Goal: Transaction & Acquisition: Purchase product/service

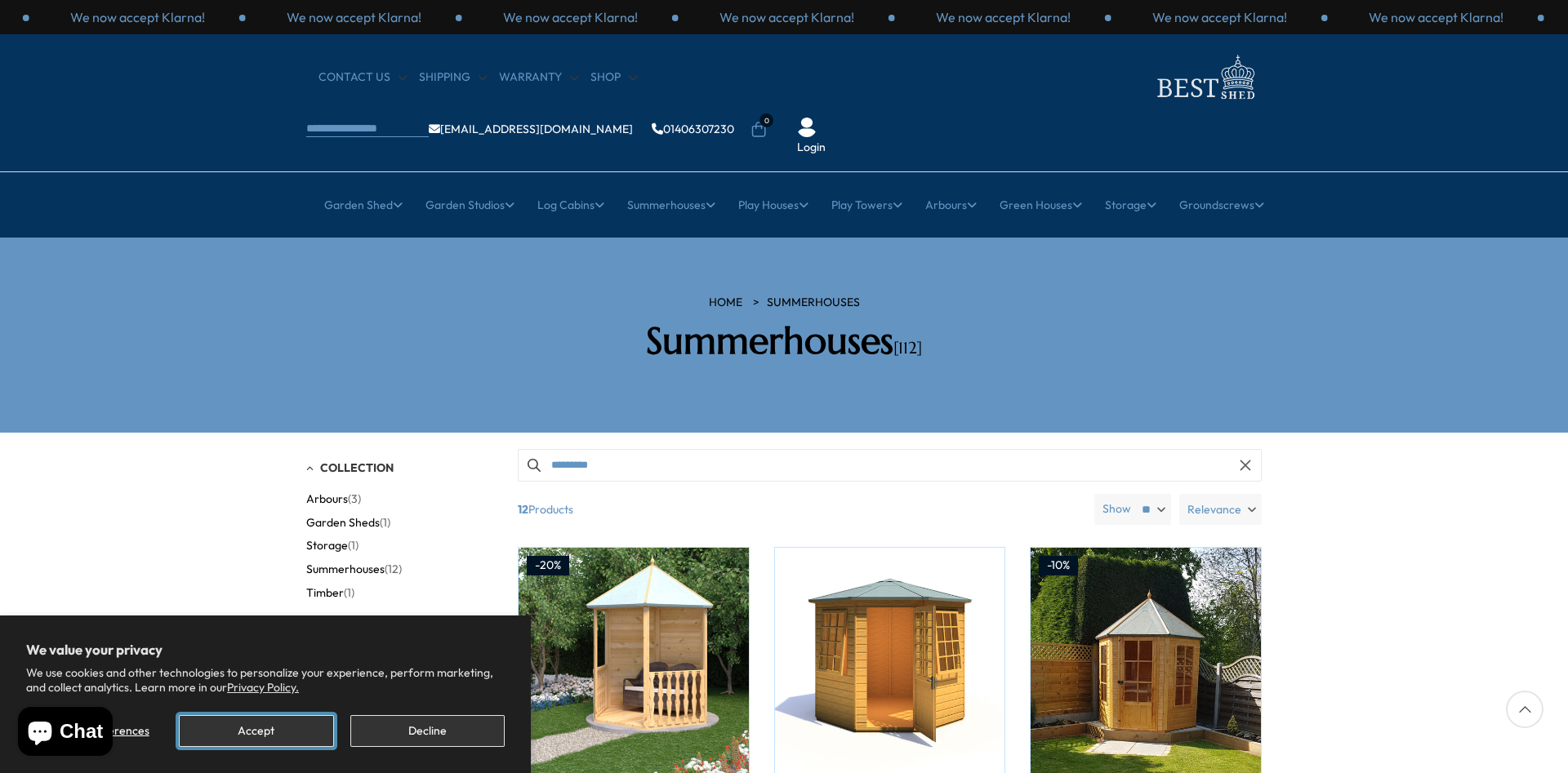
click at [254, 725] on button "Accept" at bounding box center [256, 731] width 154 height 32
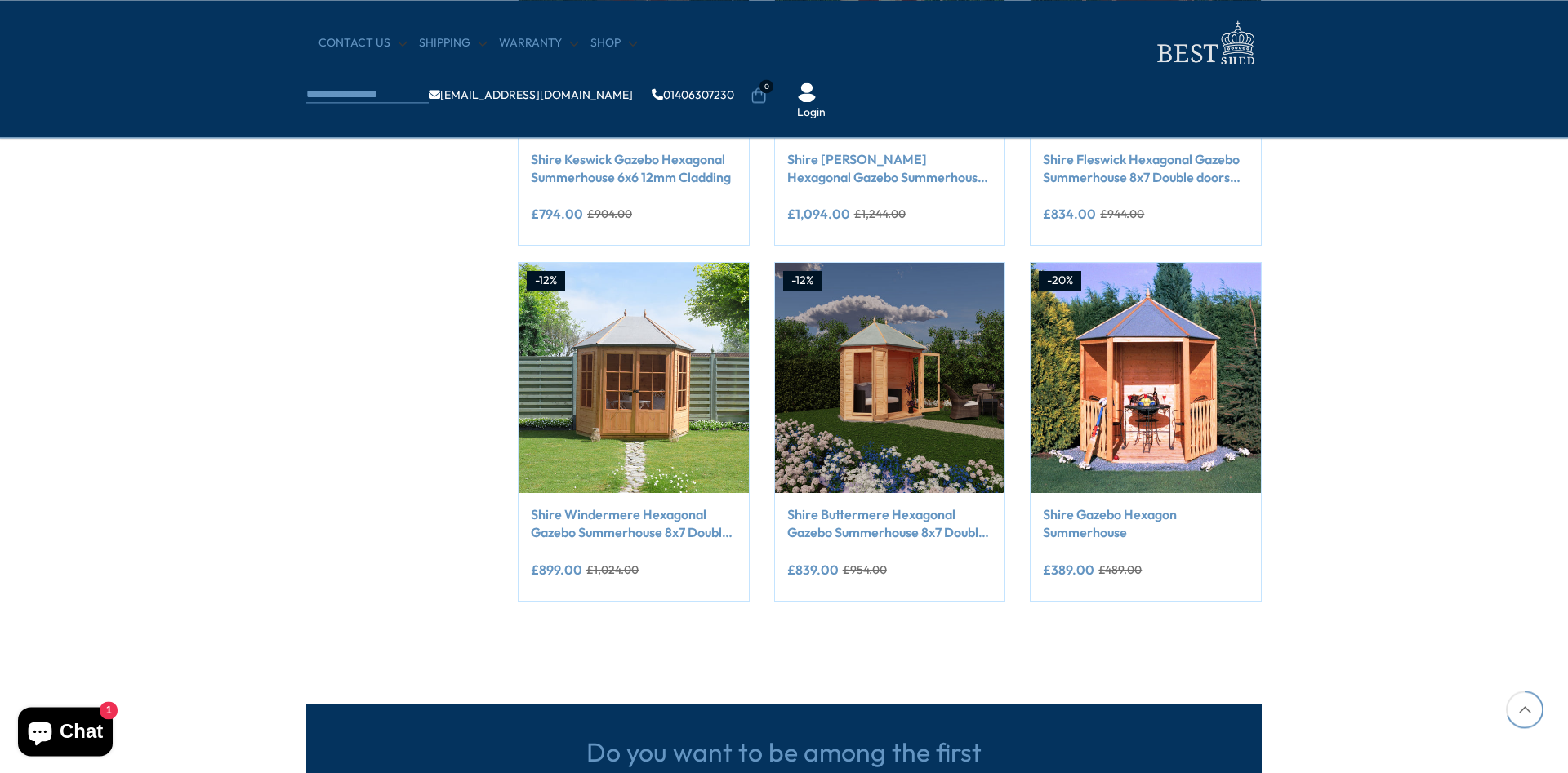
scroll to position [1207, 0]
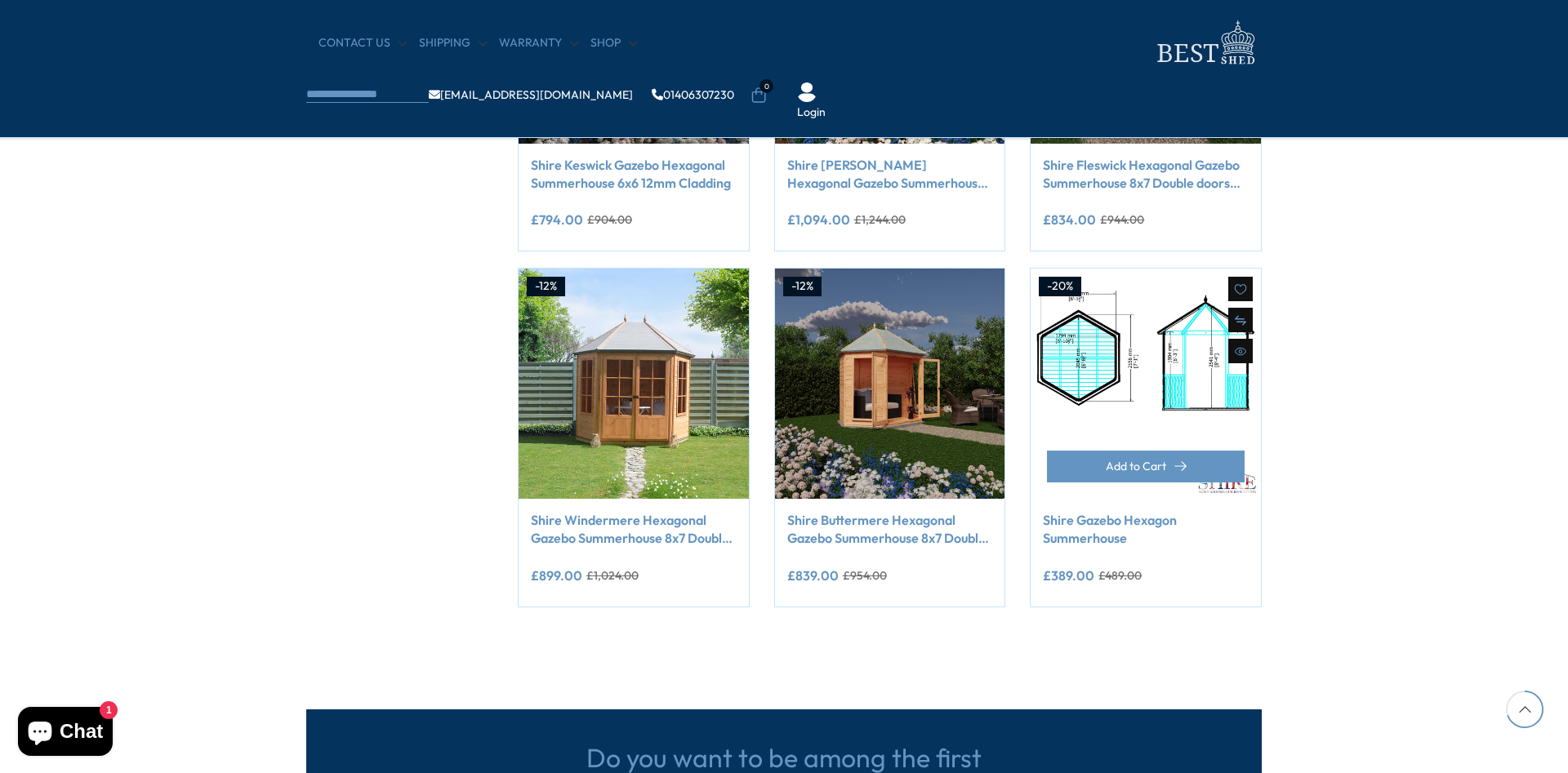
click at [1159, 392] on img at bounding box center [1145, 384] width 230 height 230
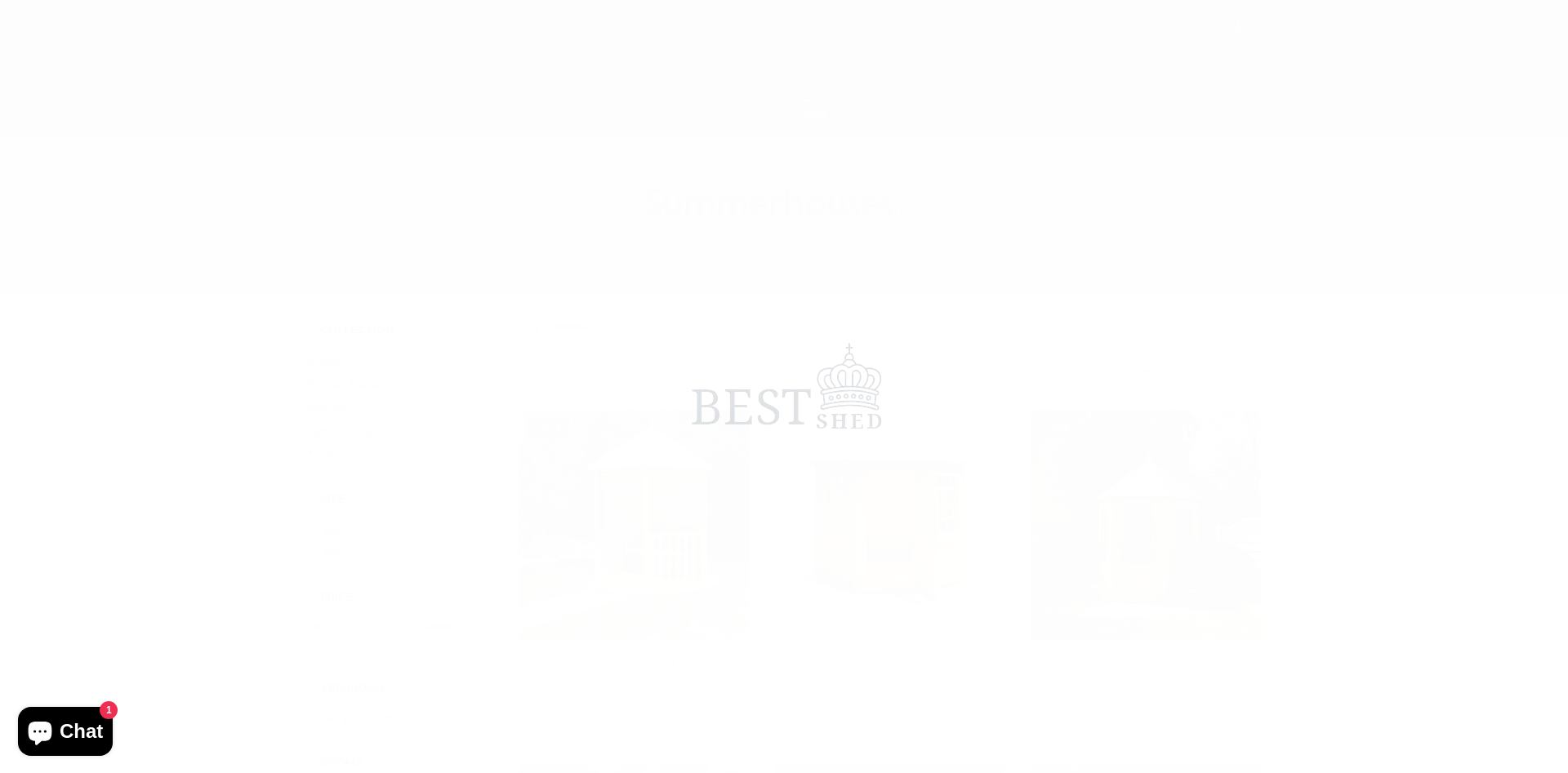
scroll to position [1207, 0]
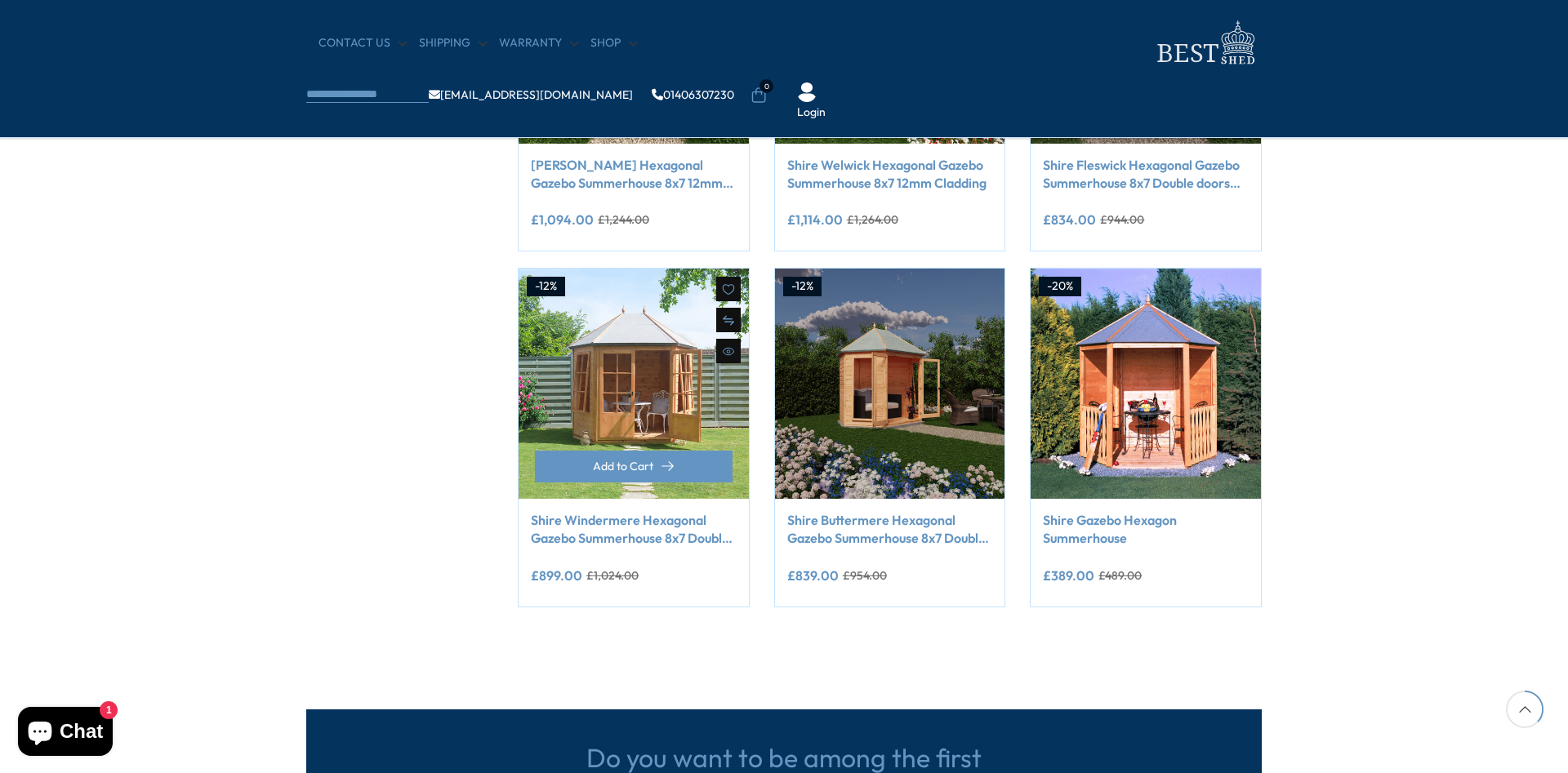
click at [663, 366] on img at bounding box center [633, 384] width 230 height 230
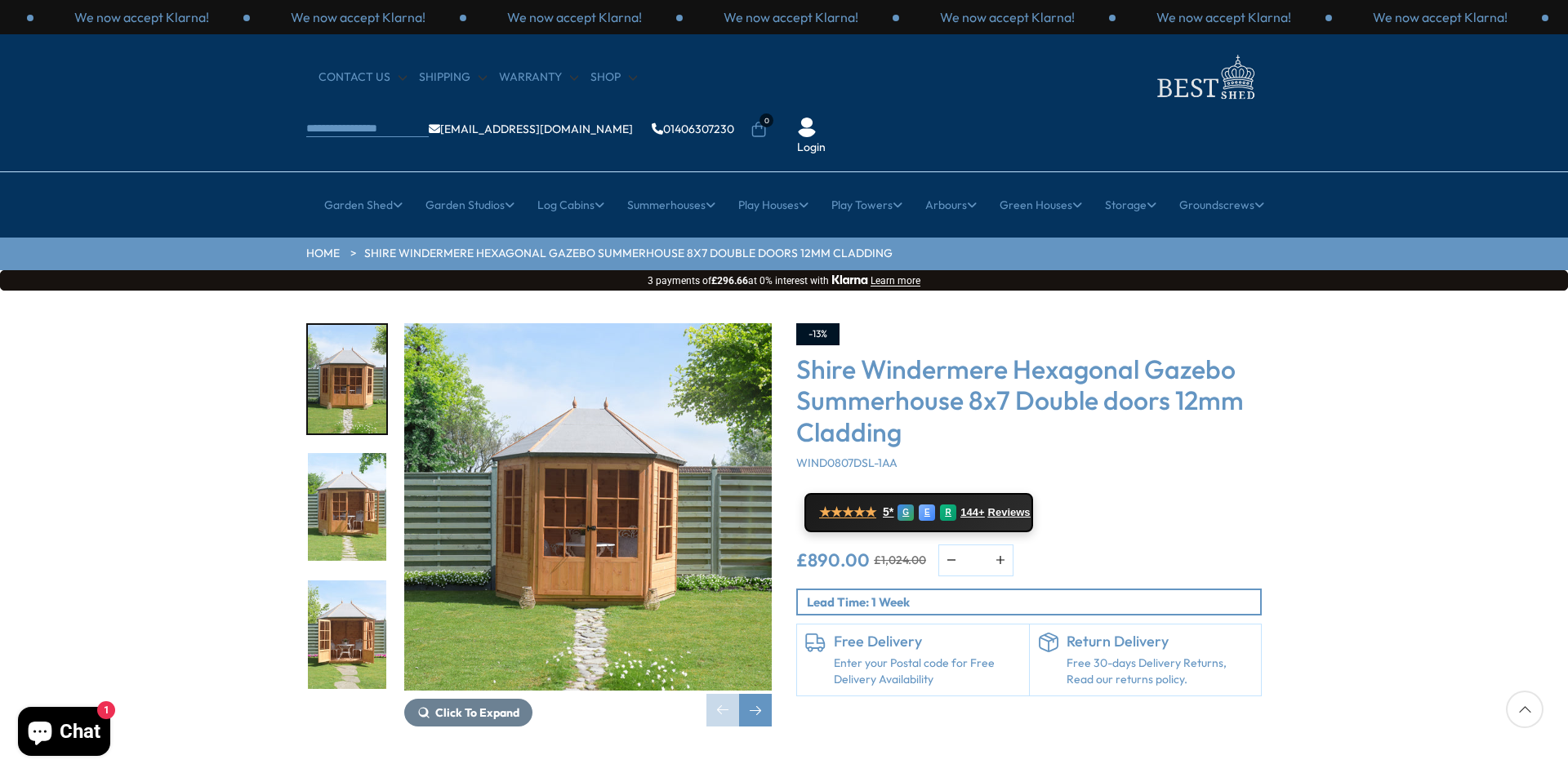
click at [629, 502] on img "1 / 14" at bounding box center [588, 507] width 367 height 367
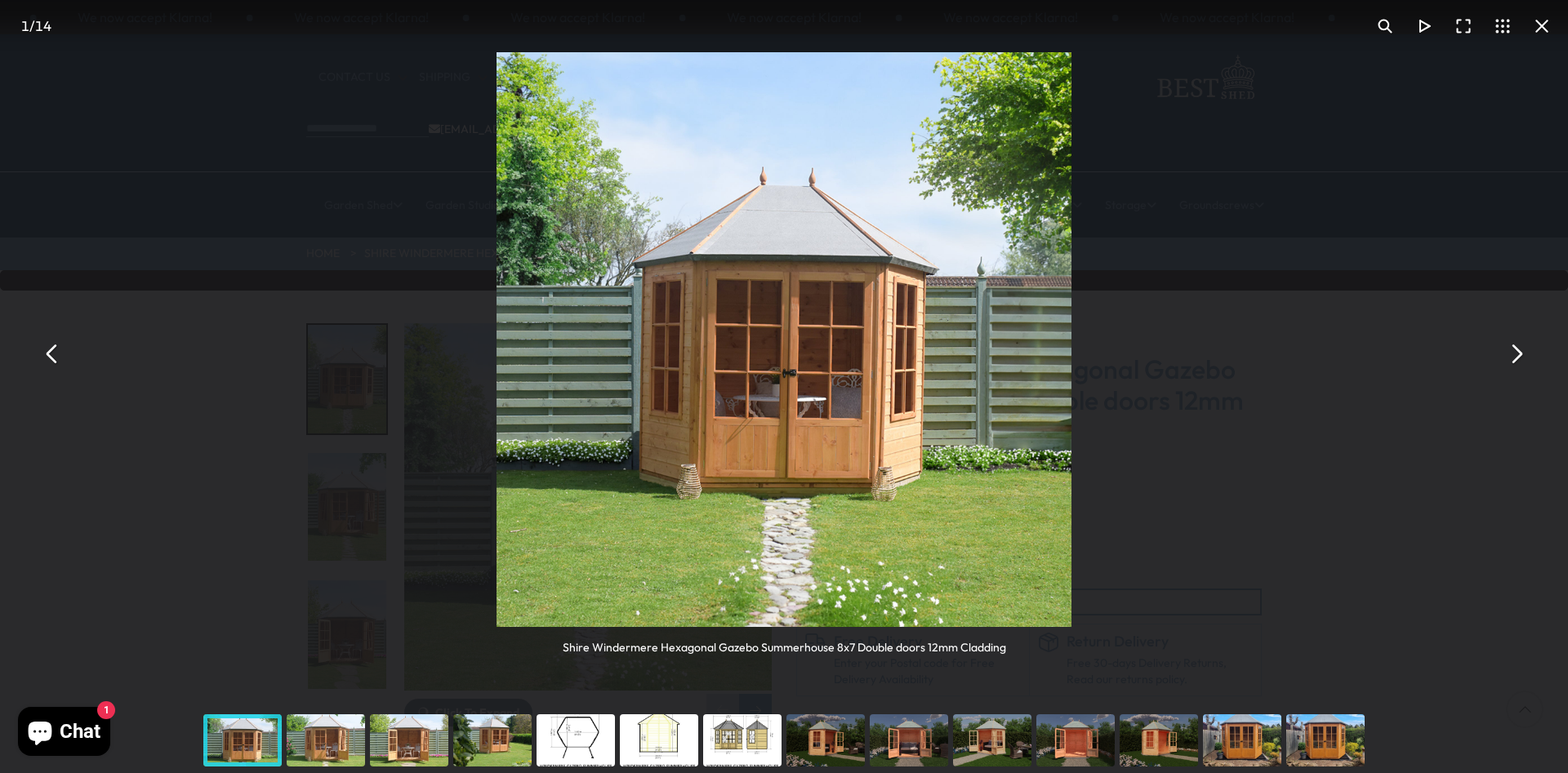
click at [1515, 361] on button "You can close this modal content with the ESC key" at bounding box center [1515, 354] width 39 height 39
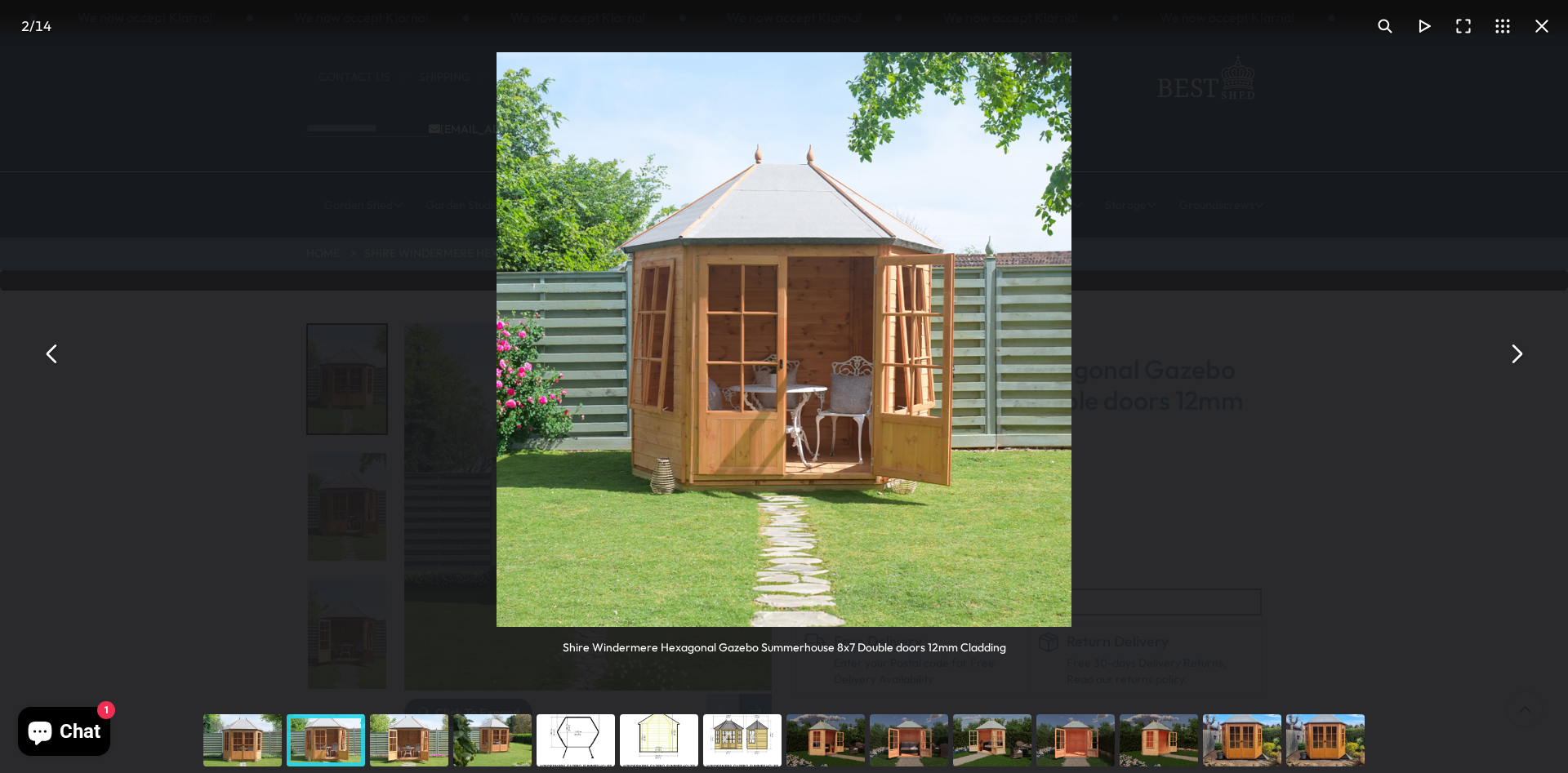
click at [1515, 361] on button "You can close this modal content with the ESC key" at bounding box center [1515, 354] width 39 height 39
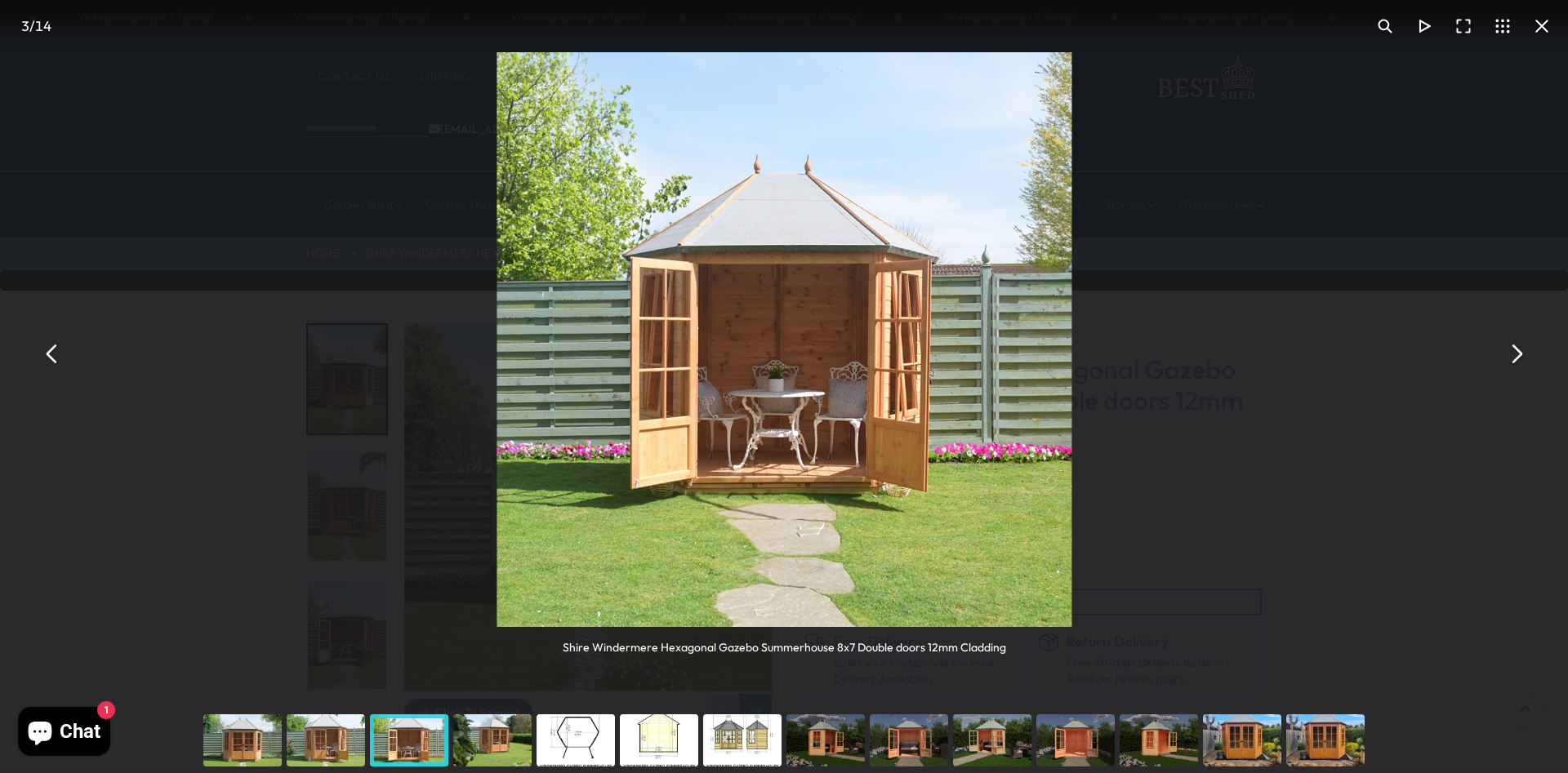
click at [1515, 361] on button "You can close this modal content with the ESC key" at bounding box center [1515, 354] width 39 height 39
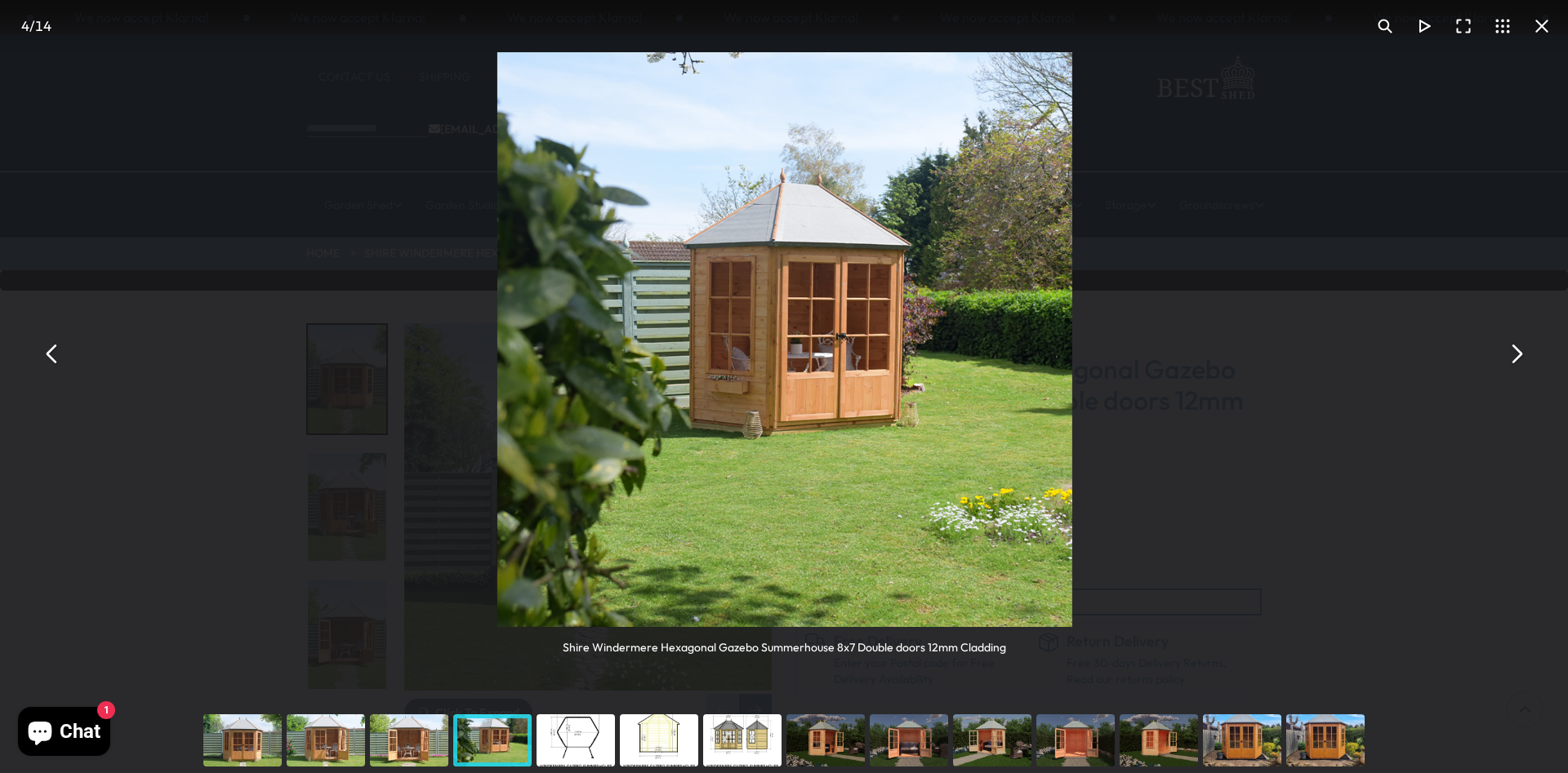
click at [1515, 361] on button "You can close this modal content with the ESC key" at bounding box center [1515, 354] width 39 height 39
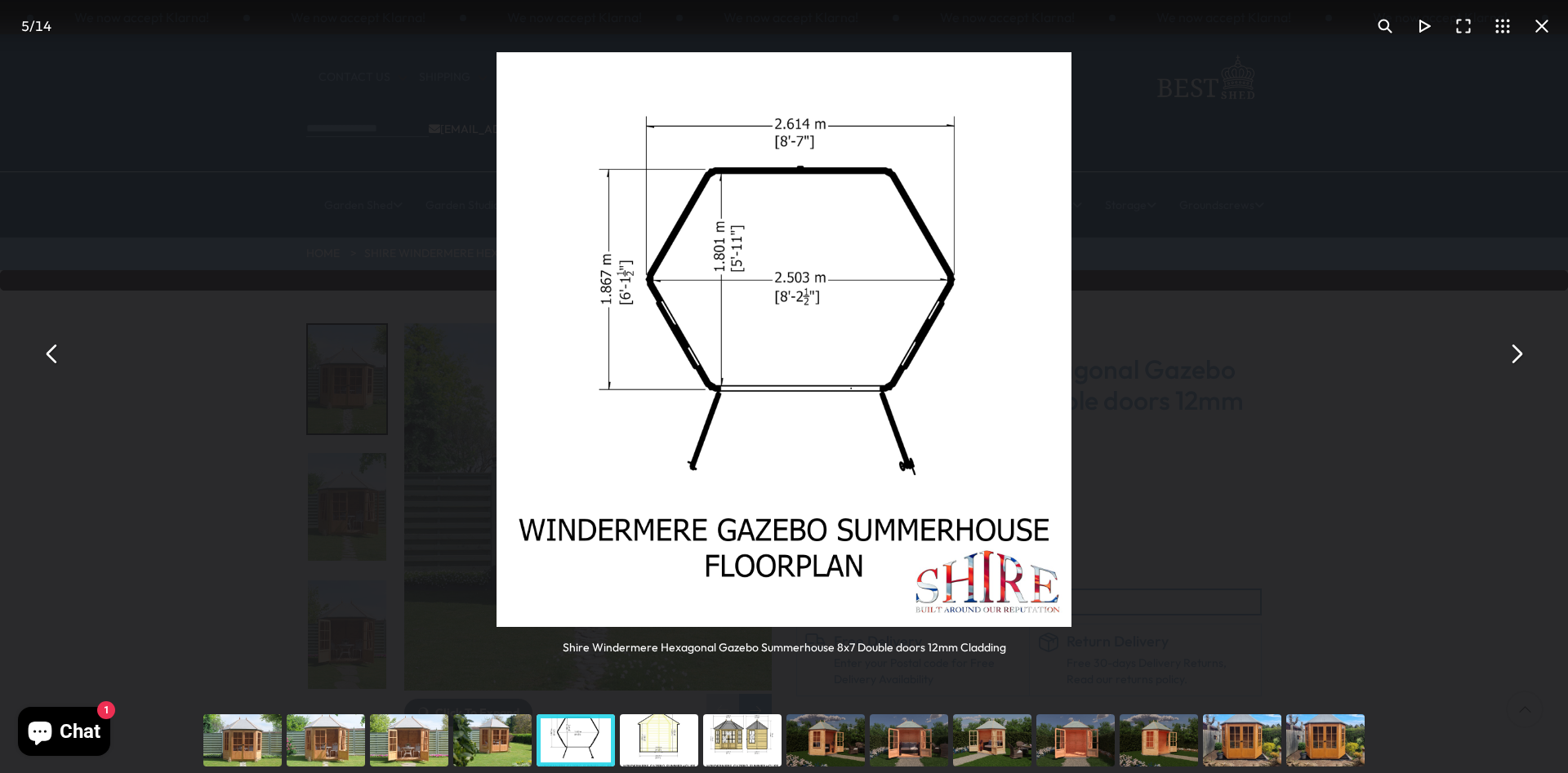
click at [1515, 361] on button "You can close this modal content with the ESC key" at bounding box center [1515, 354] width 39 height 39
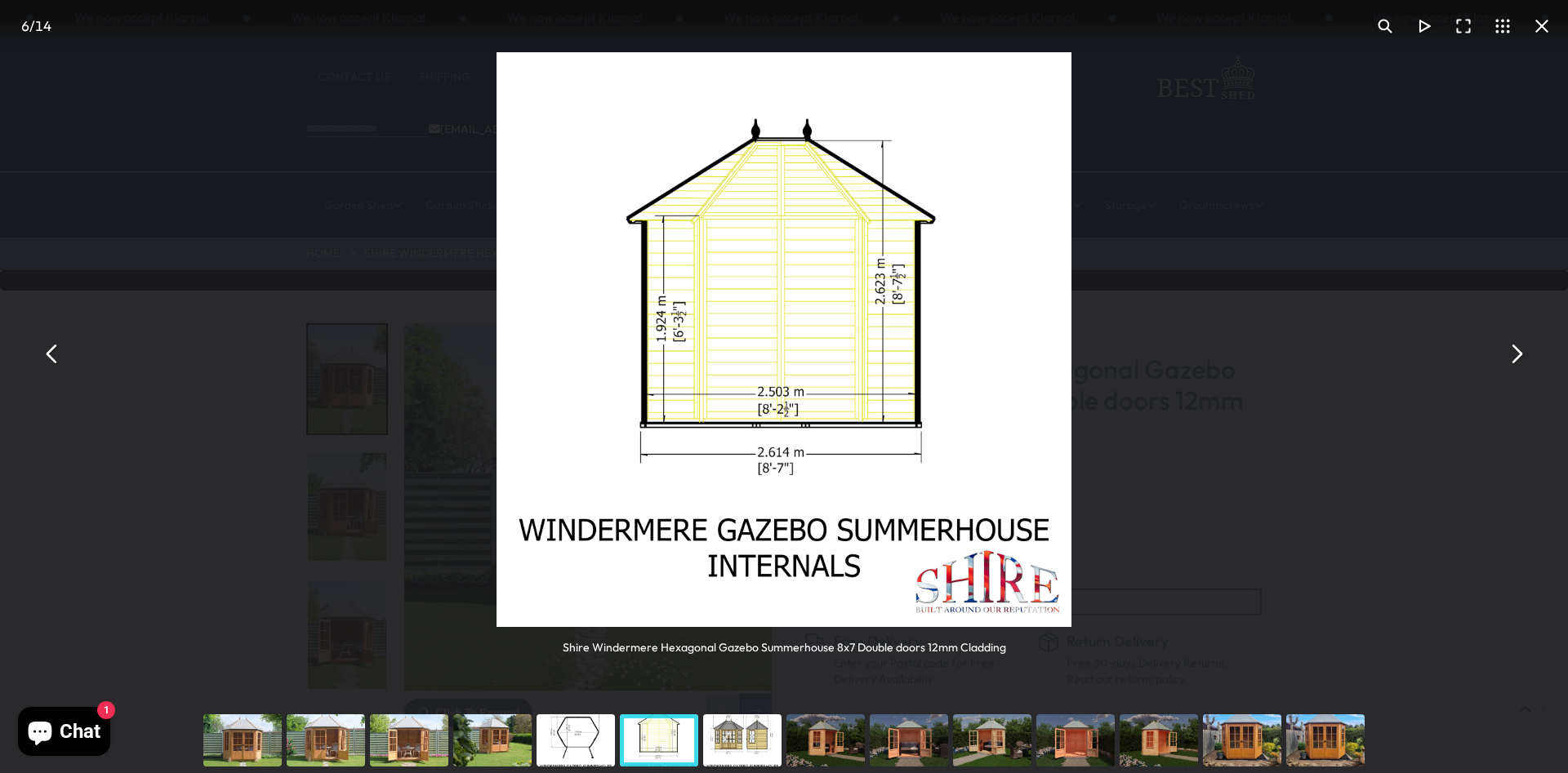
click at [1515, 361] on button "You can close this modal content with the ESC key" at bounding box center [1515, 354] width 39 height 39
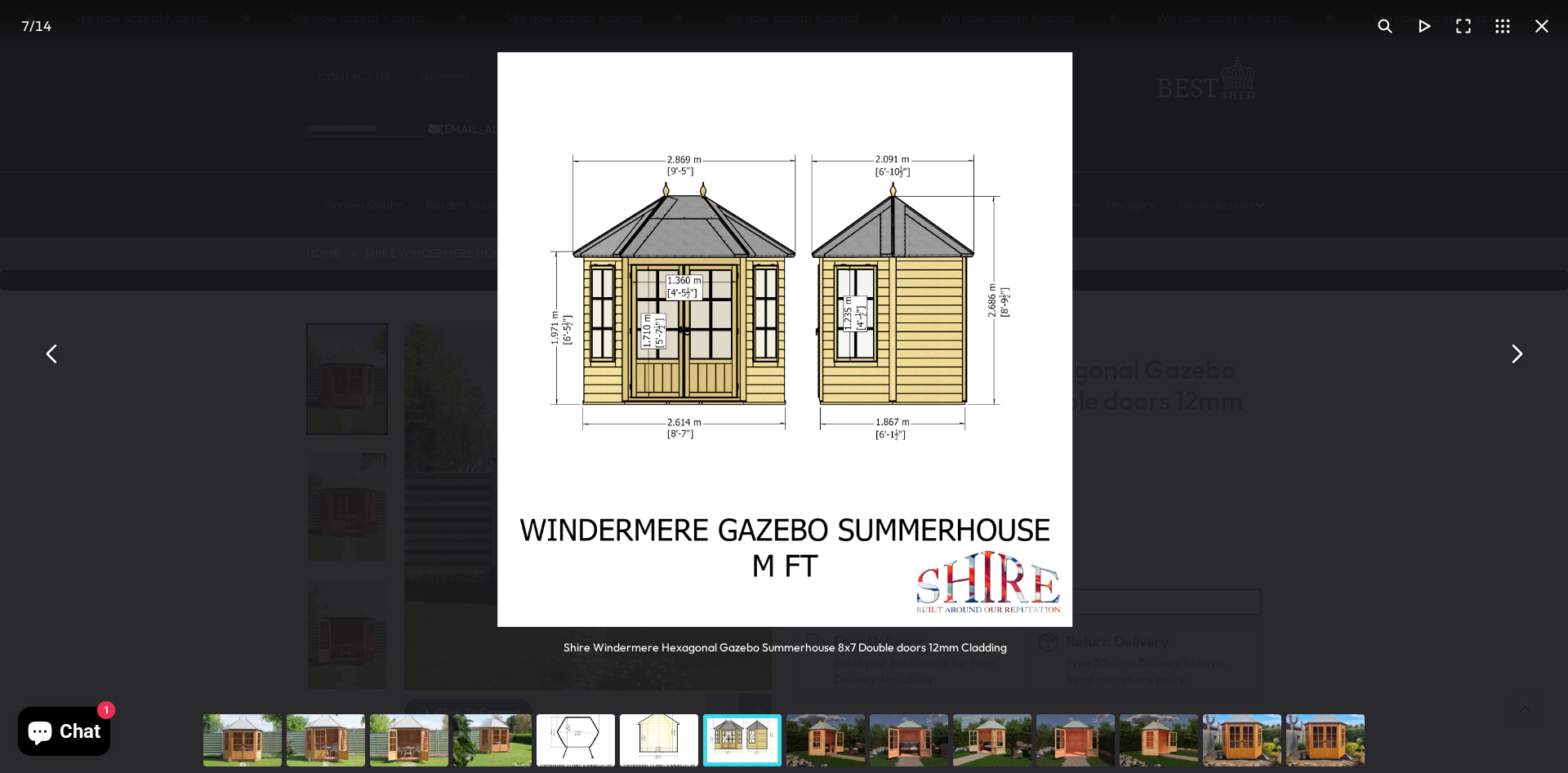
click at [1515, 361] on button "You can close this modal content with the ESC key" at bounding box center [1515, 354] width 39 height 39
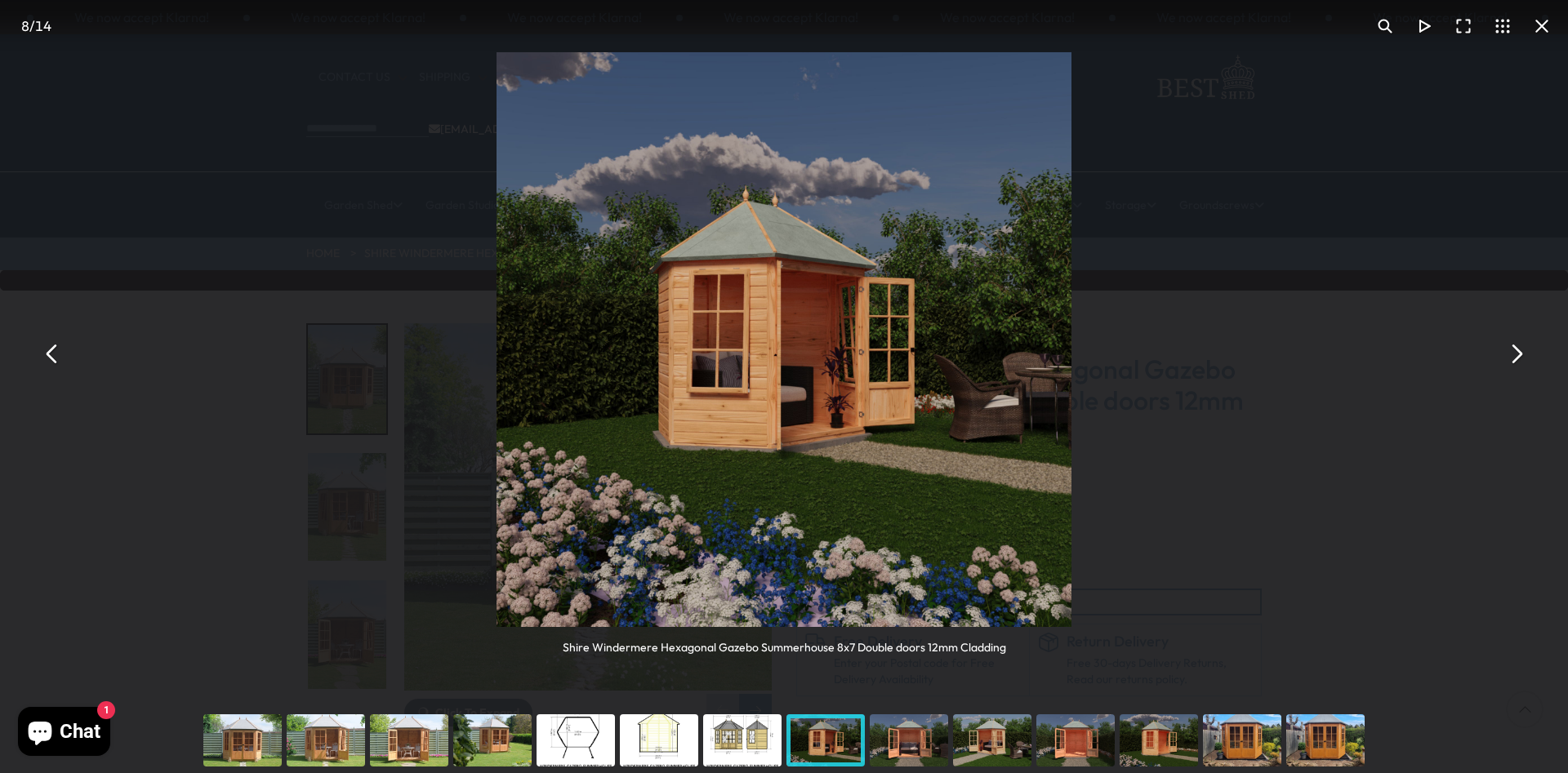
click at [1515, 361] on button "You can close this modal content with the ESC key" at bounding box center [1515, 354] width 39 height 39
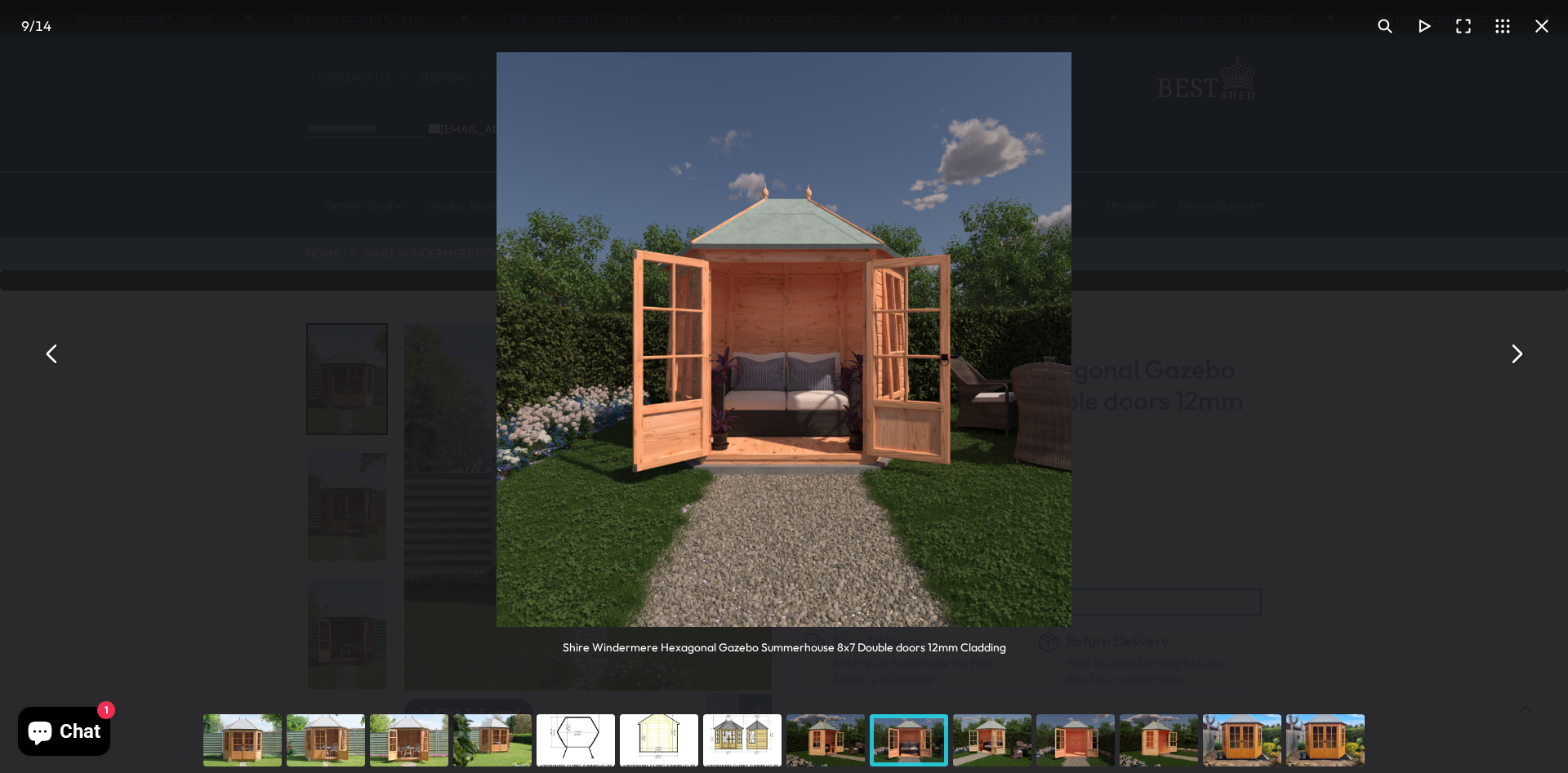
click at [49, 361] on button "You can close this modal content with the ESC key" at bounding box center [52, 354] width 39 height 39
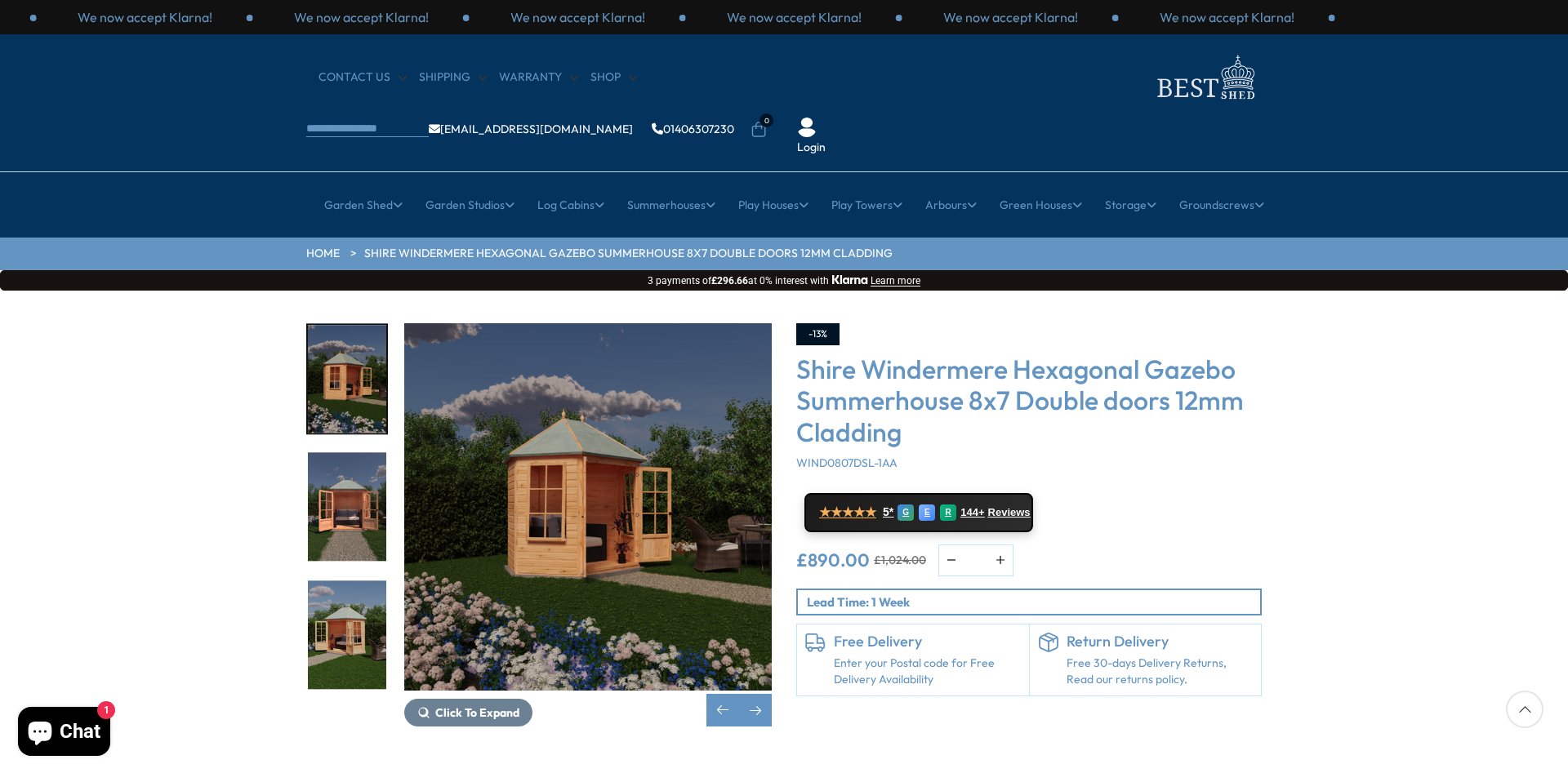
click at [1395, 364] on div "Click To Expand Click To Expand Click To Expand Click To Expand Click To Expand…" at bounding box center [784, 537] width 1568 height 493
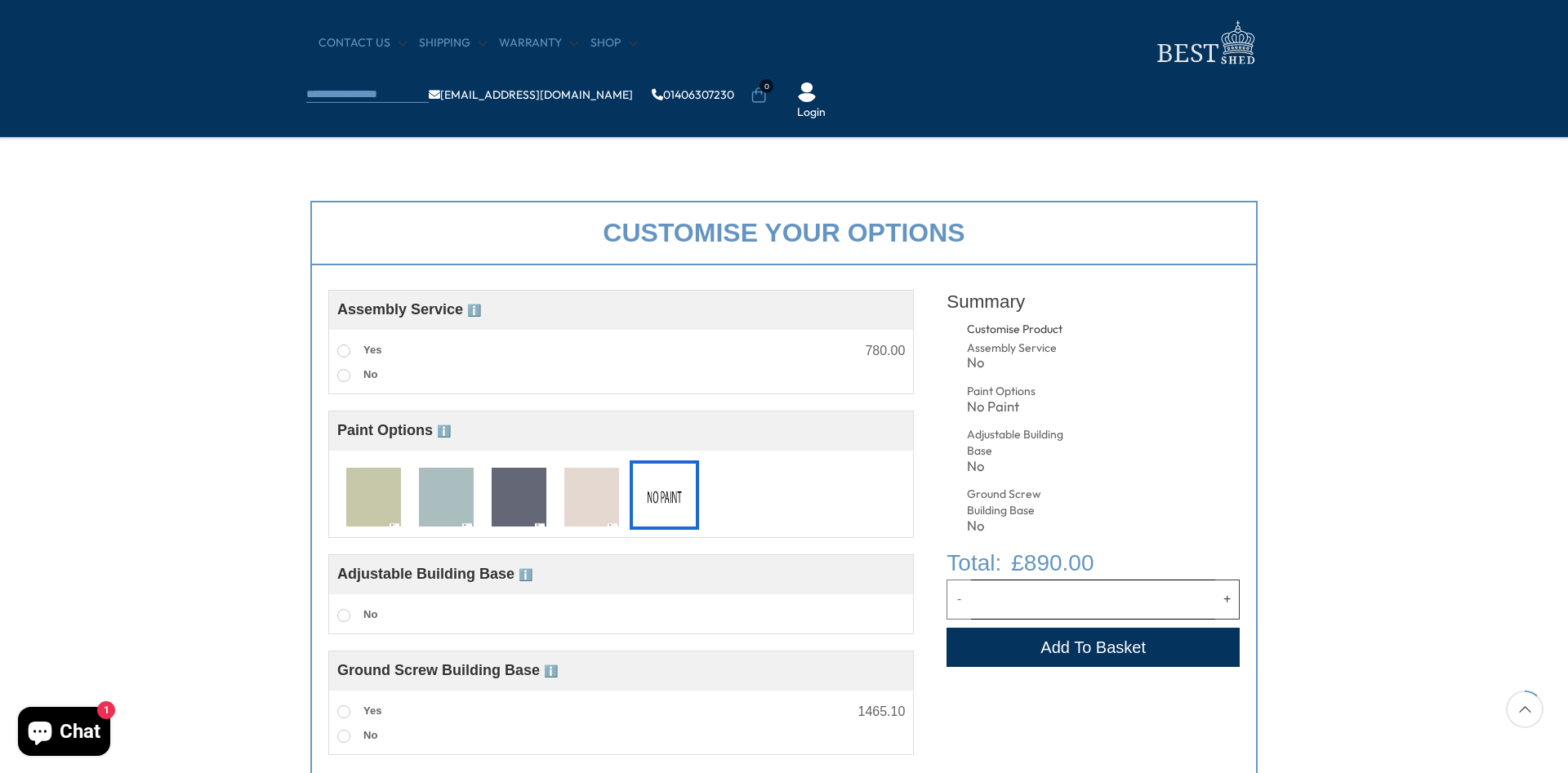
scroll to position [500, 0]
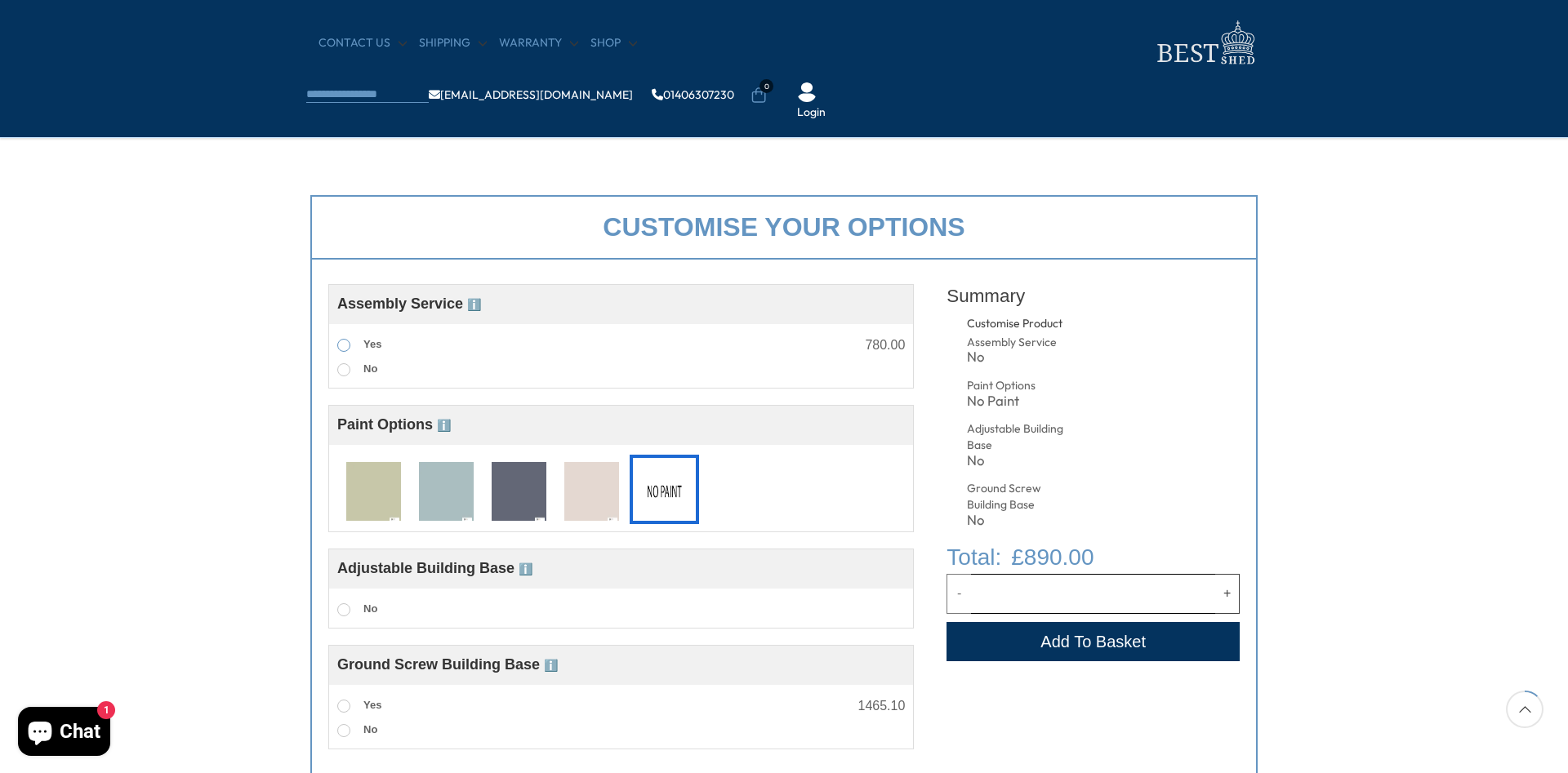
click at [347, 348] on span at bounding box center [344, 346] width 13 height 13
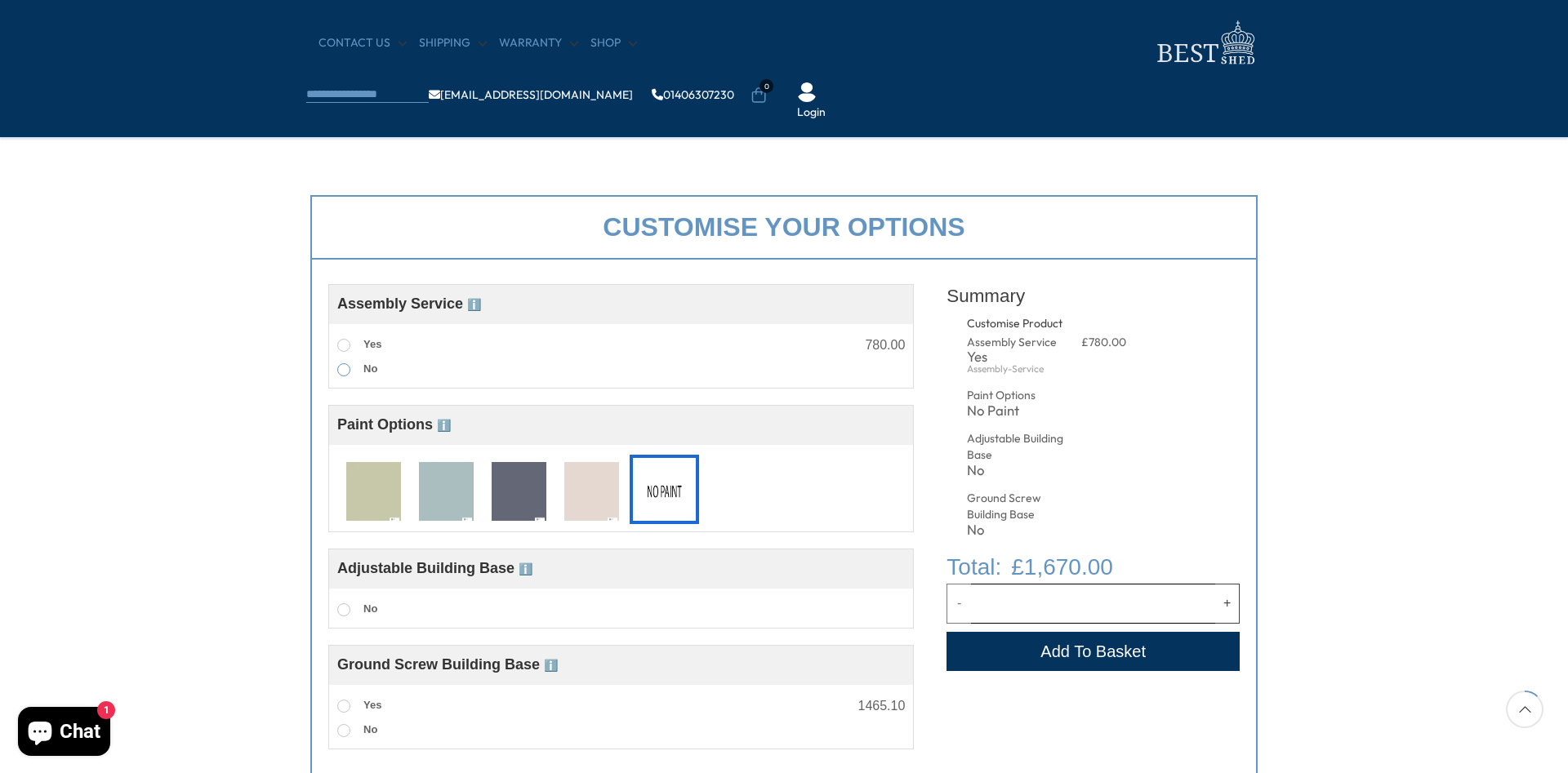
click at [345, 375] on span at bounding box center [344, 370] width 13 height 13
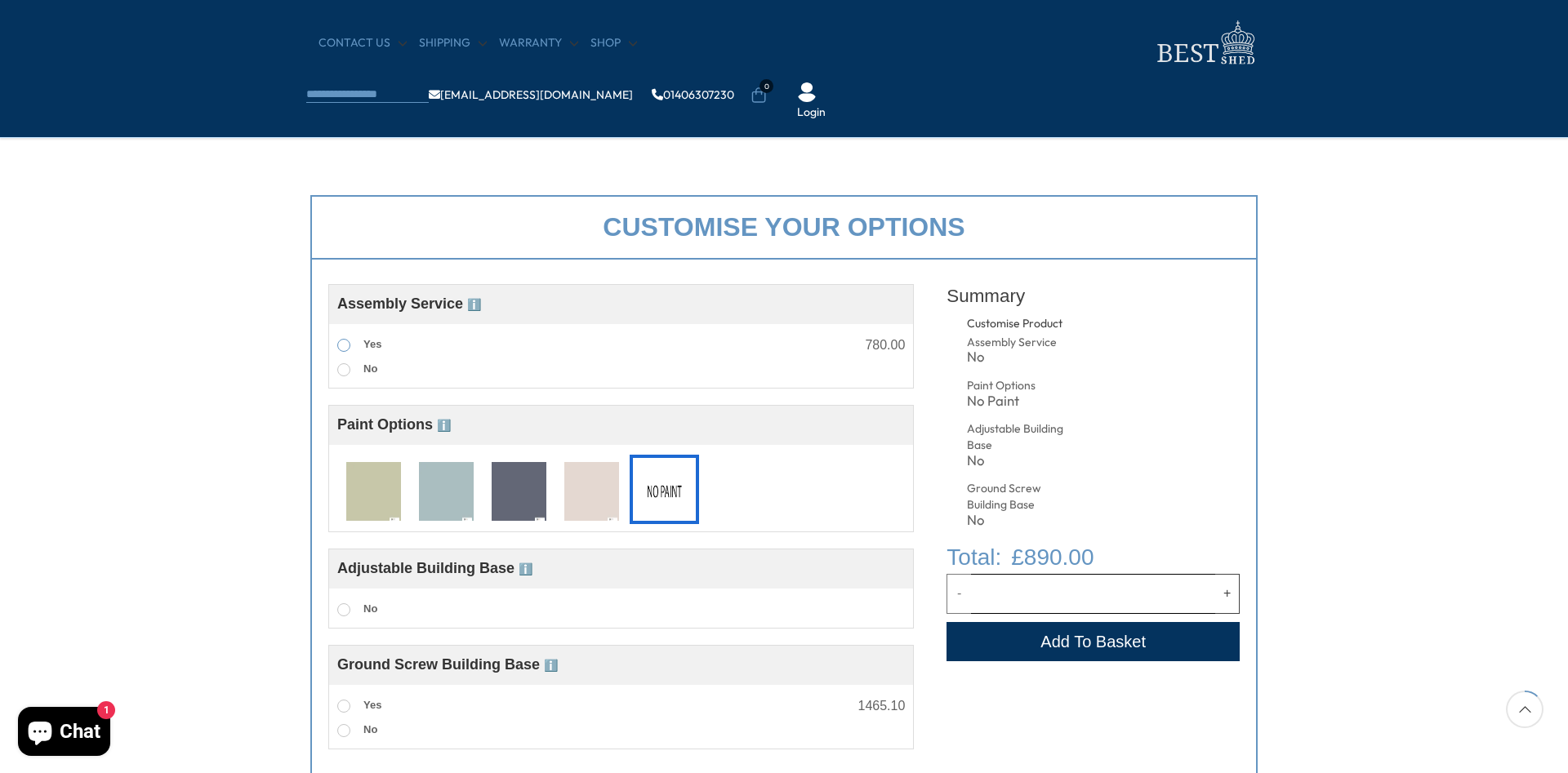
click at [342, 345] on span at bounding box center [344, 346] width 13 height 13
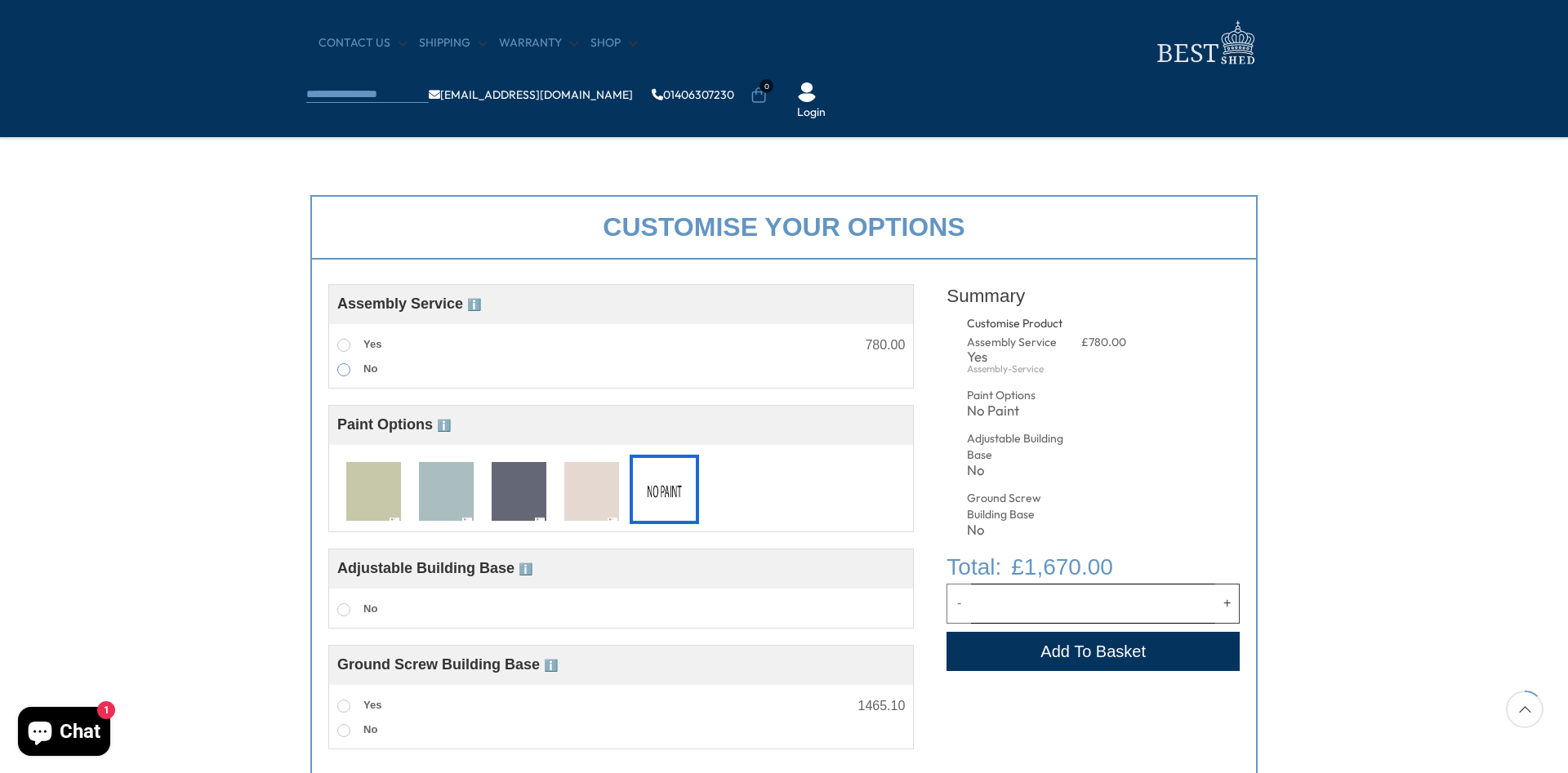
click at [343, 372] on span at bounding box center [344, 370] width 13 height 13
